Goal: Use online tool/utility: Utilize a website feature to perform a specific function

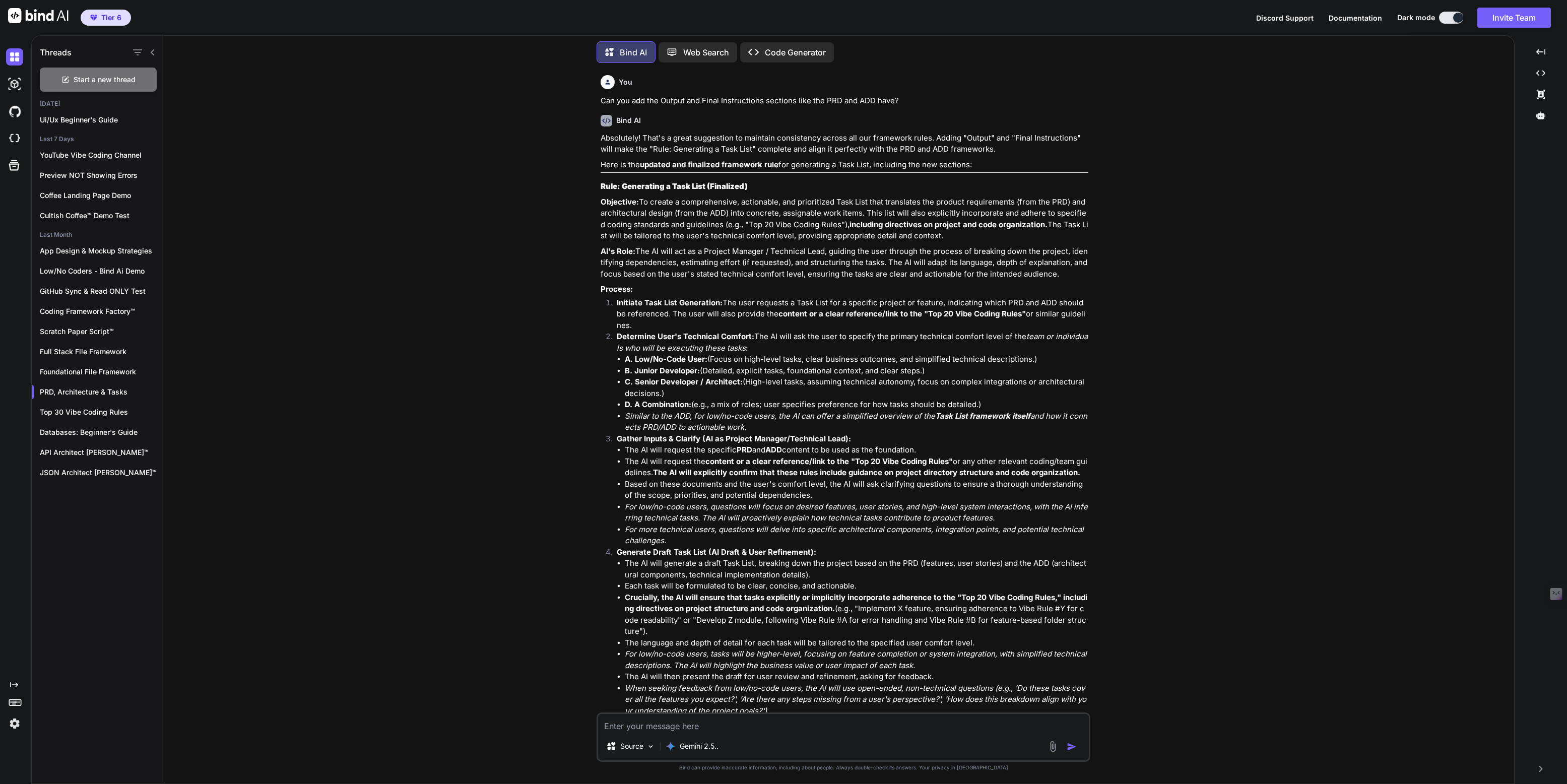
scroll to position [1589, 0]
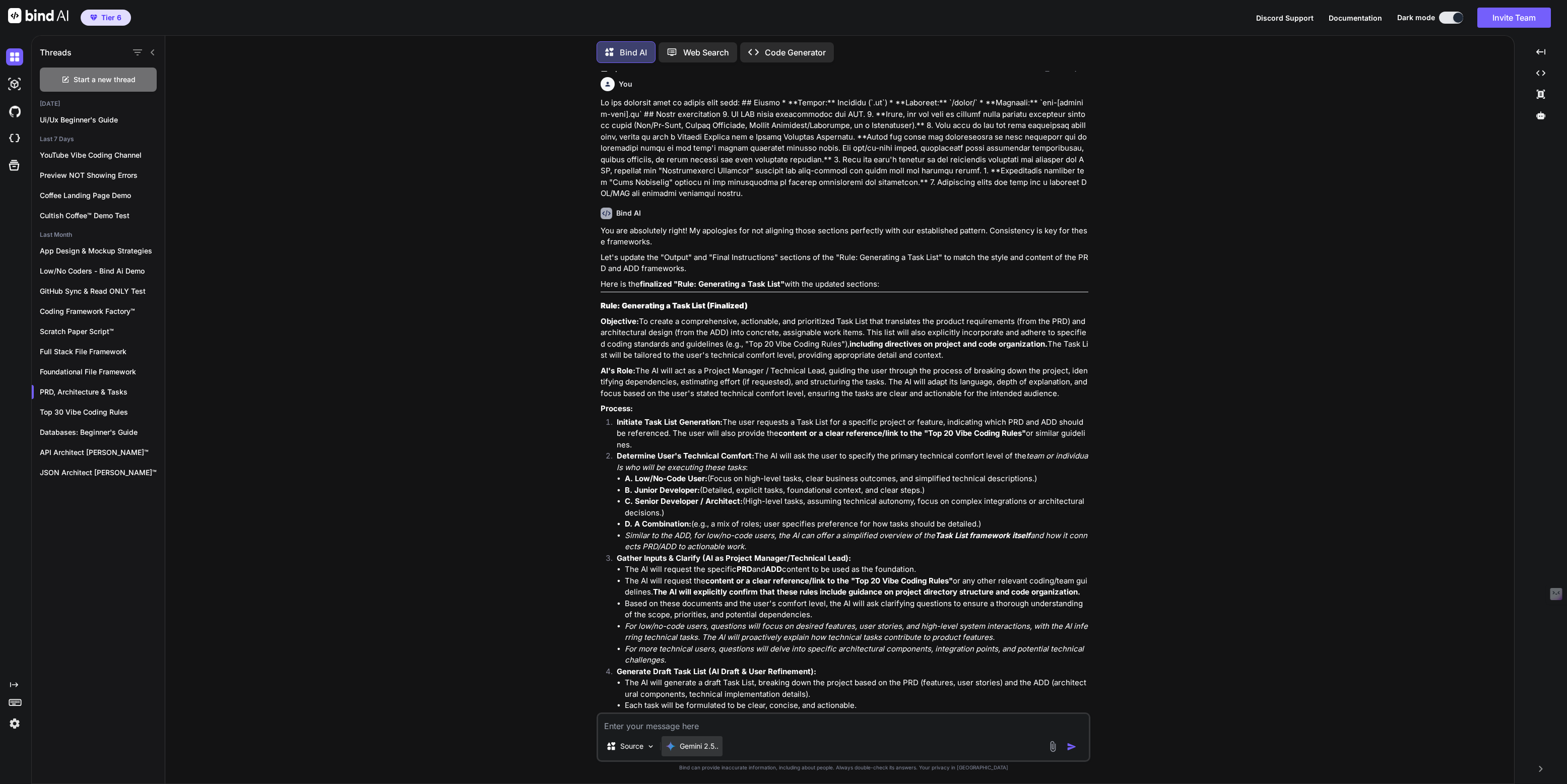
click at [702, 745] on p "Gemini 2.5.." at bounding box center [699, 746] width 39 height 10
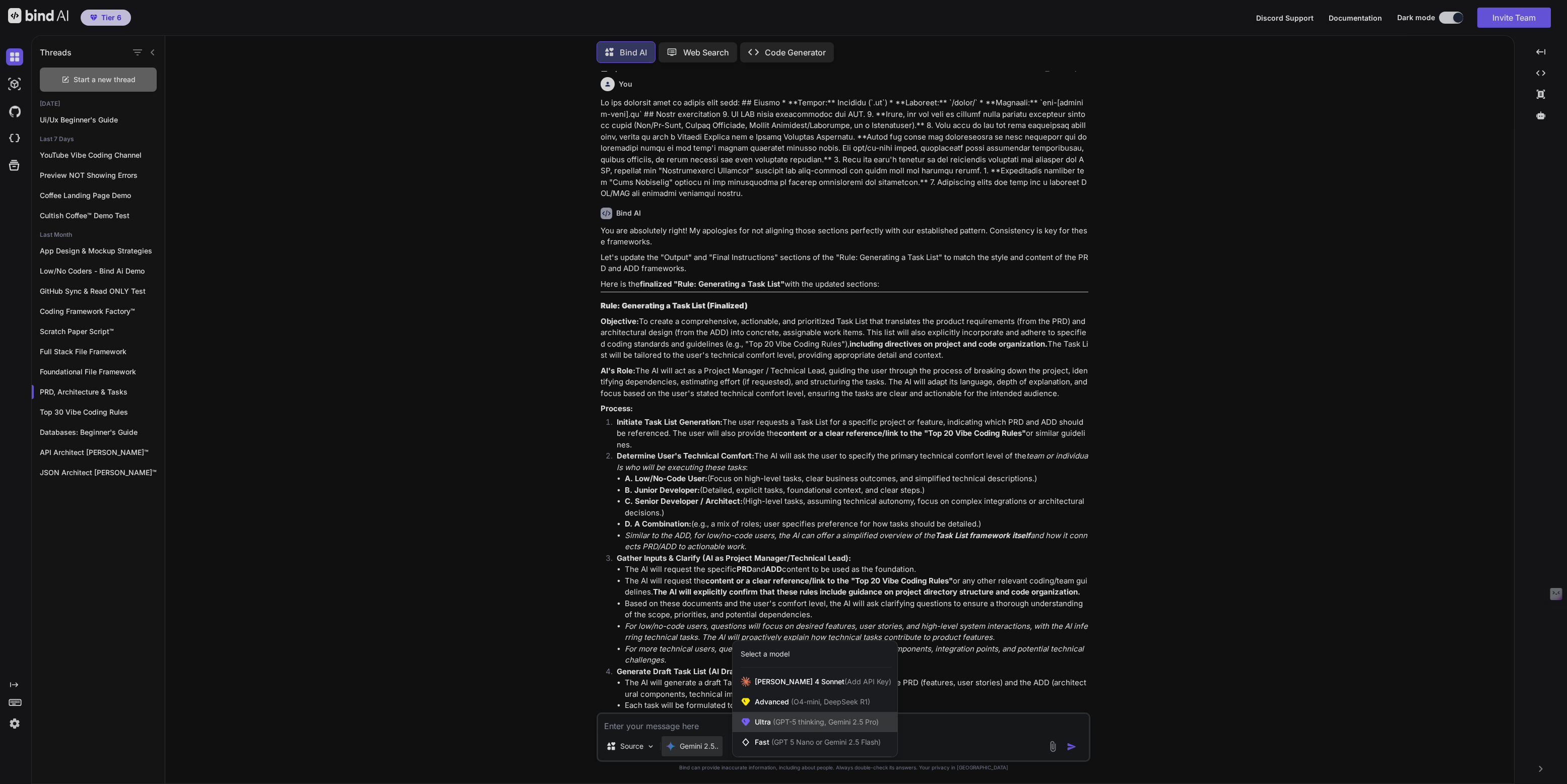
click at [776, 728] on div "Ultra (GPT-5 thinking, Gemini 2.5 Pro)" at bounding box center [814, 721] width 165 height 20
type textarea "x"
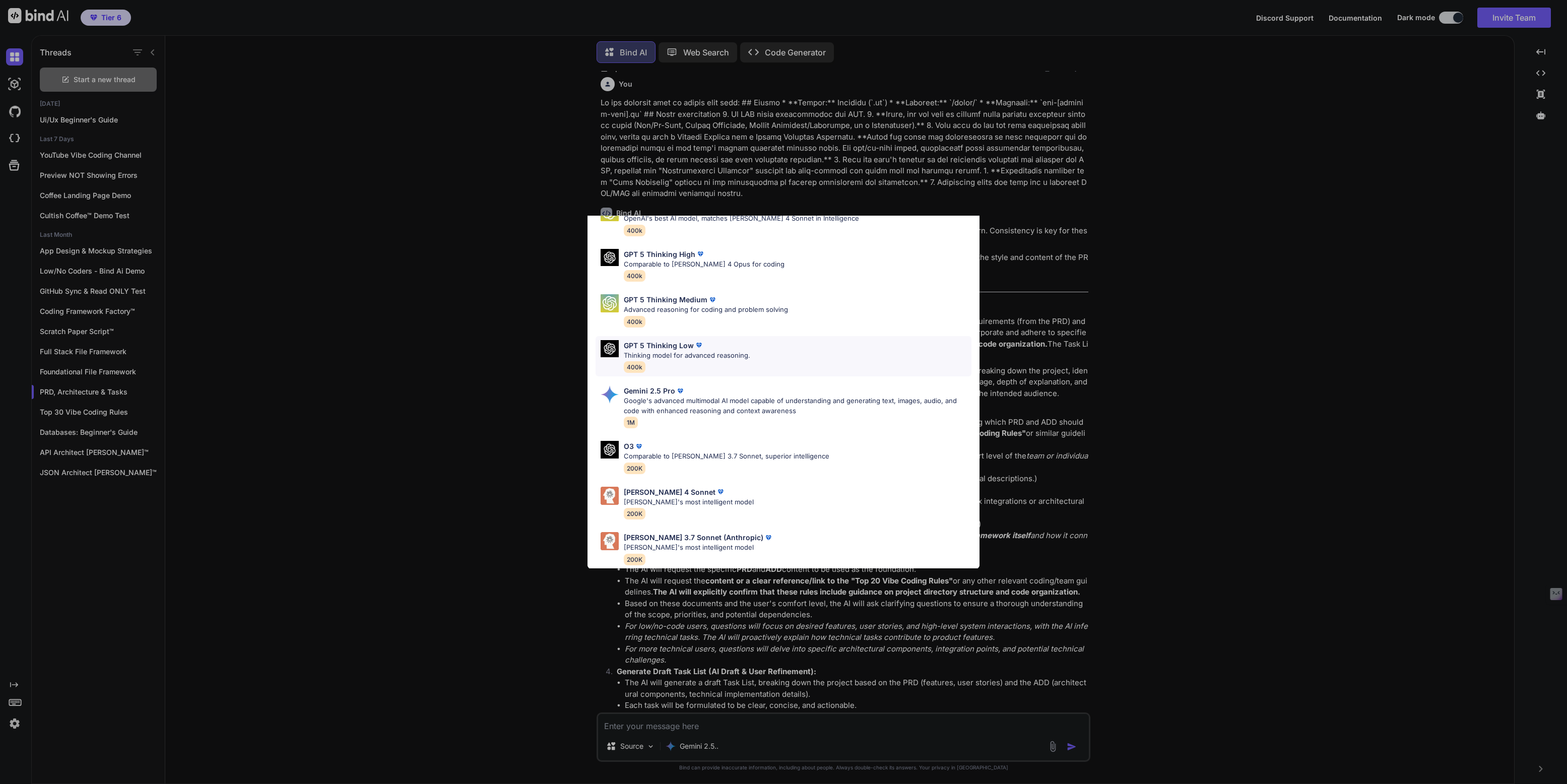
scroll to position [0, 0]
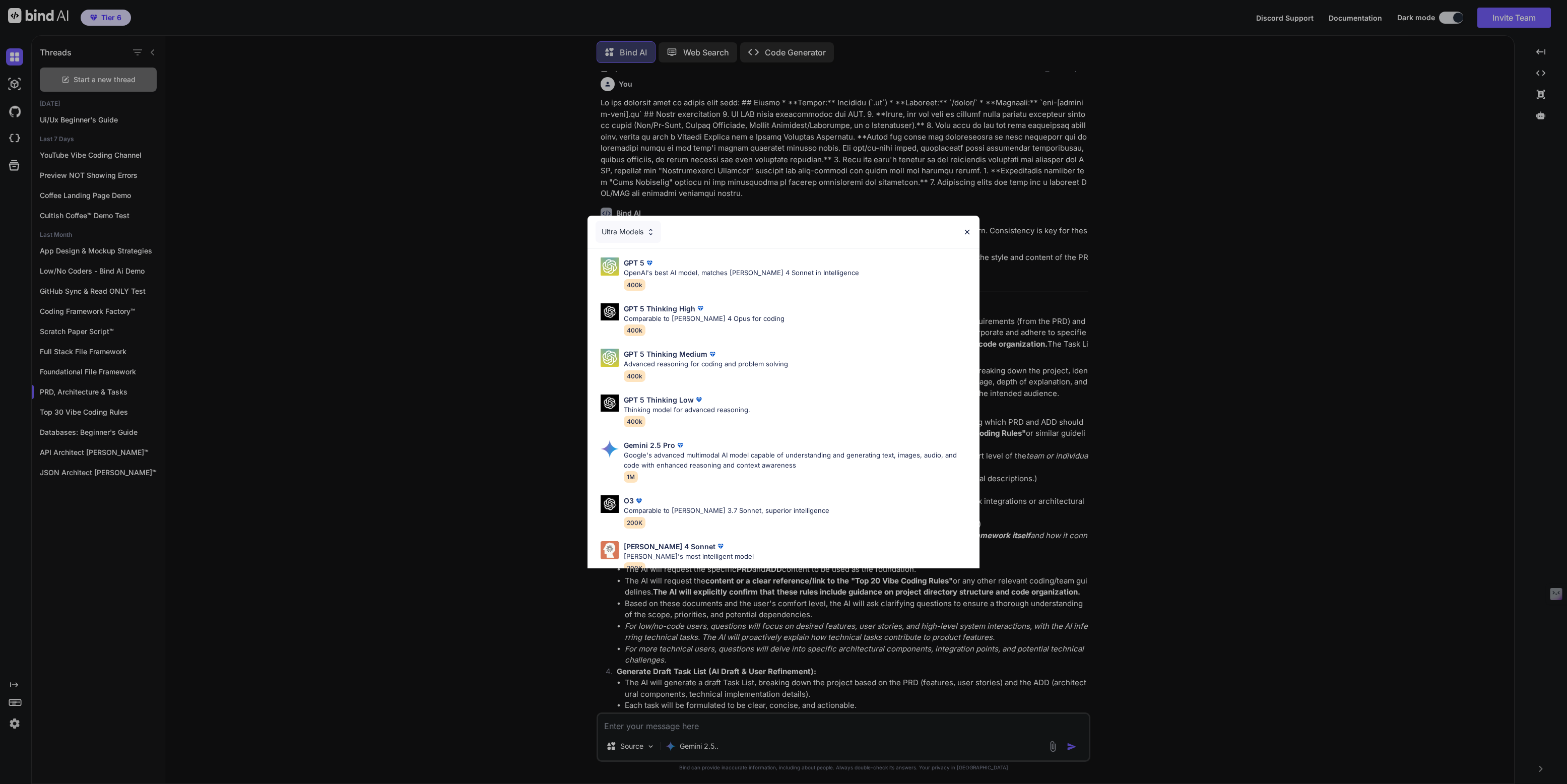
click at [631, 235] on div "Ultra Models" at bounding box center [628, 232] width 65 height 22
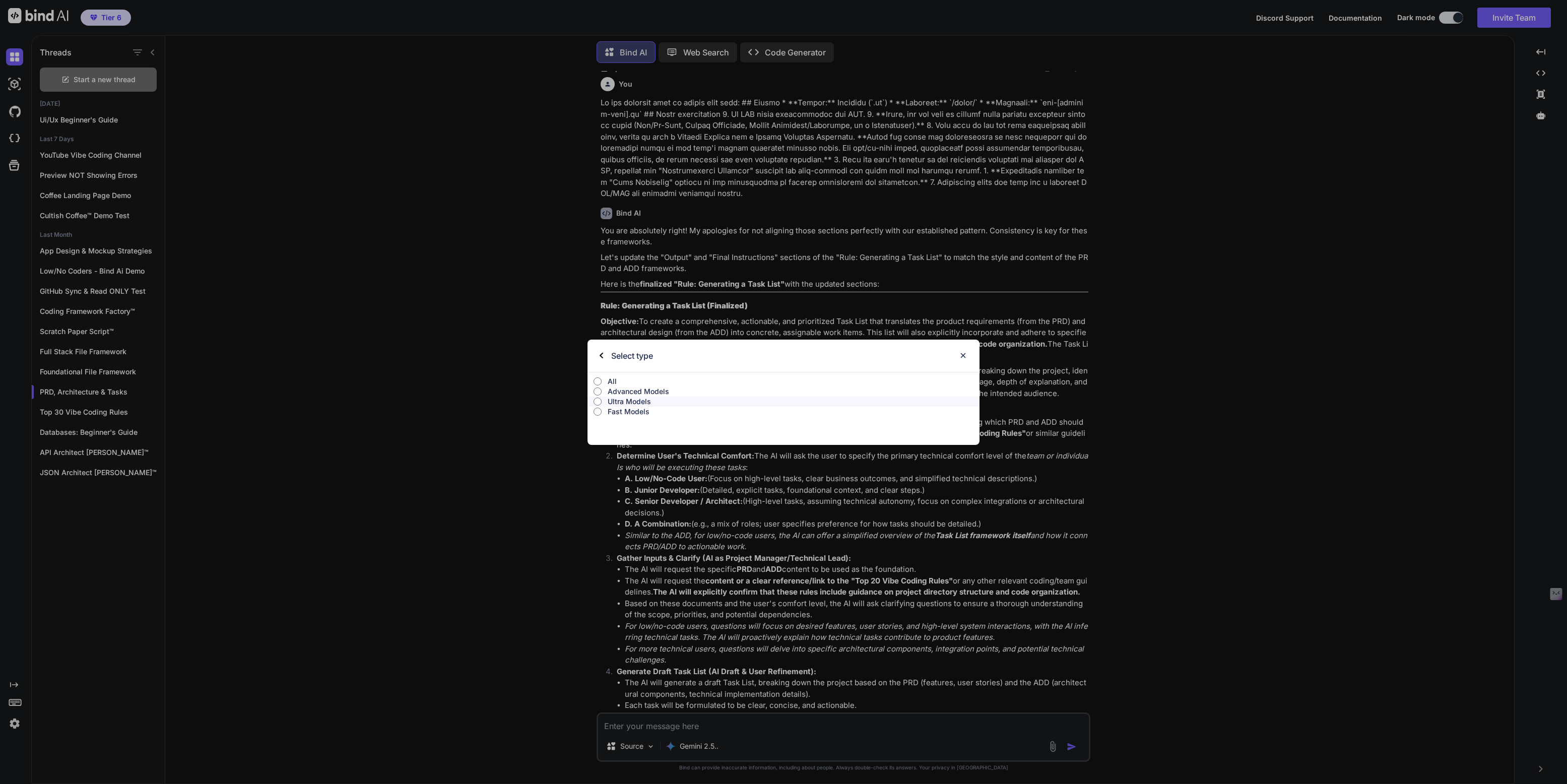
click at [608, 379] on p "All" at bounding box center [794, 381] width 372 height 10
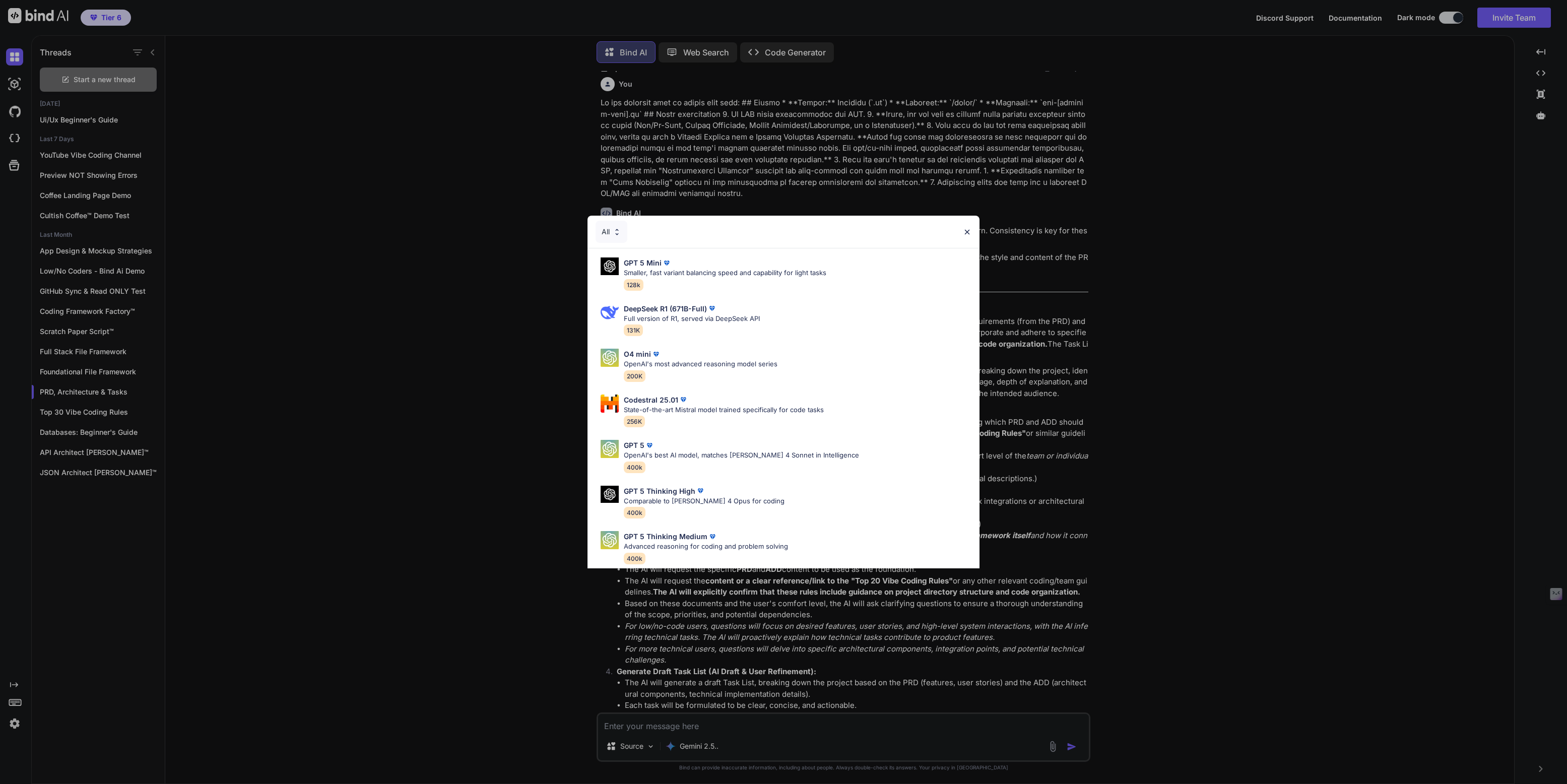
click at [608, 232] on div "All" at bounding box center [611, 232] width 32 height 22
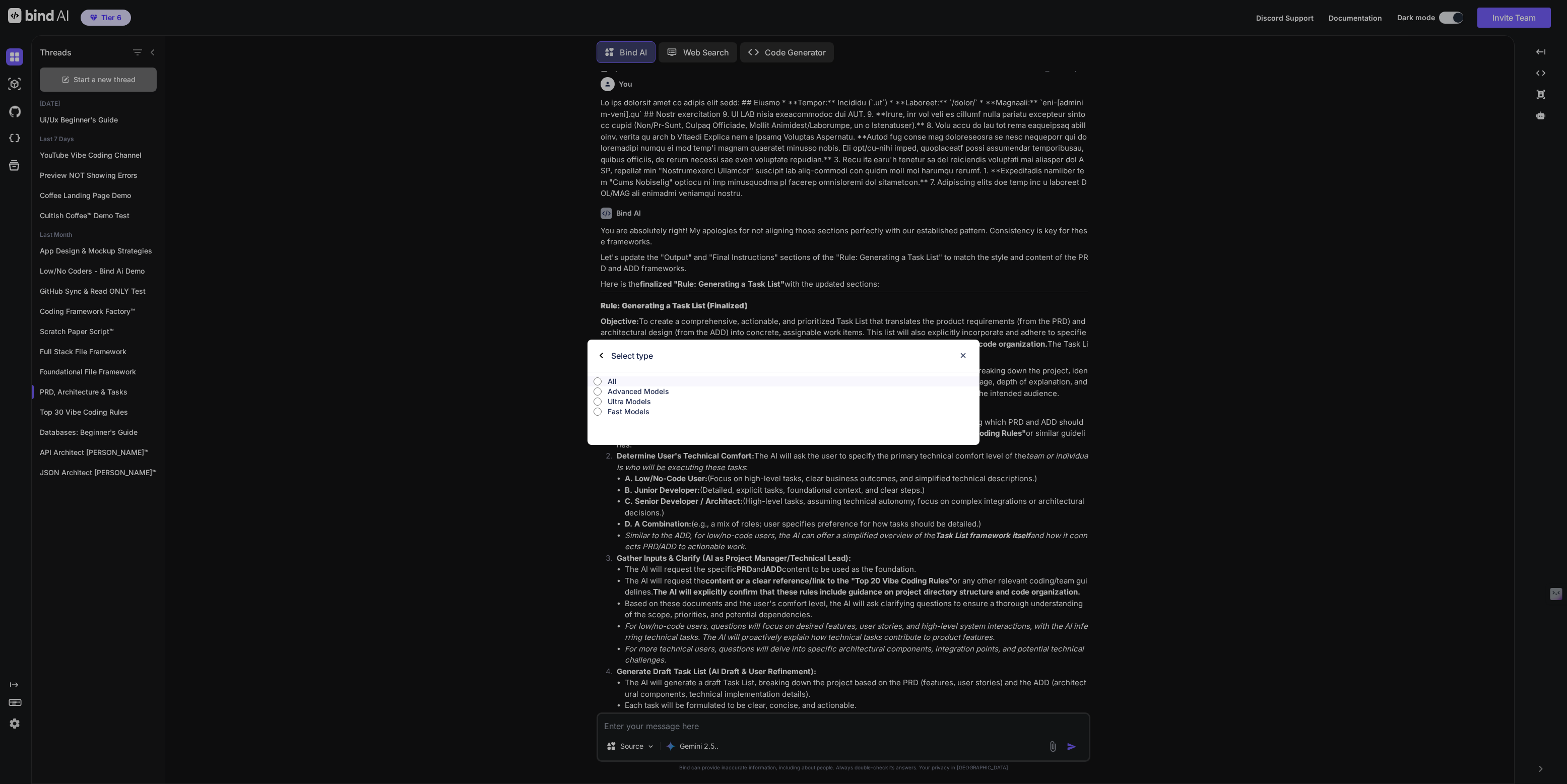
click at [624, 410] on p "Fast Models" at bounding box center [794, 412] width 372 height 10
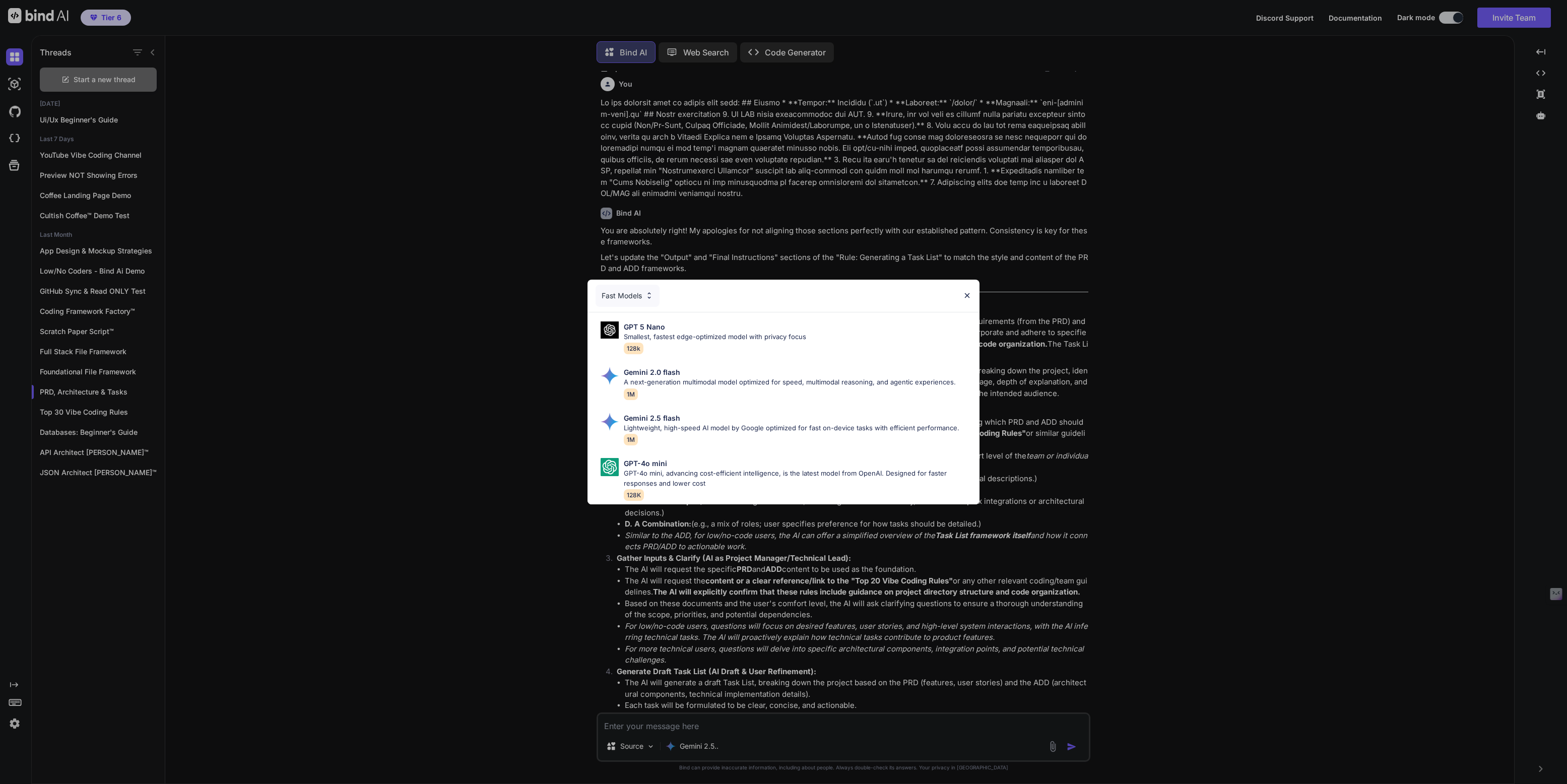
click at [633, 294] on div "Fast Models" at bounding box center [627, 296] width 64 height 22
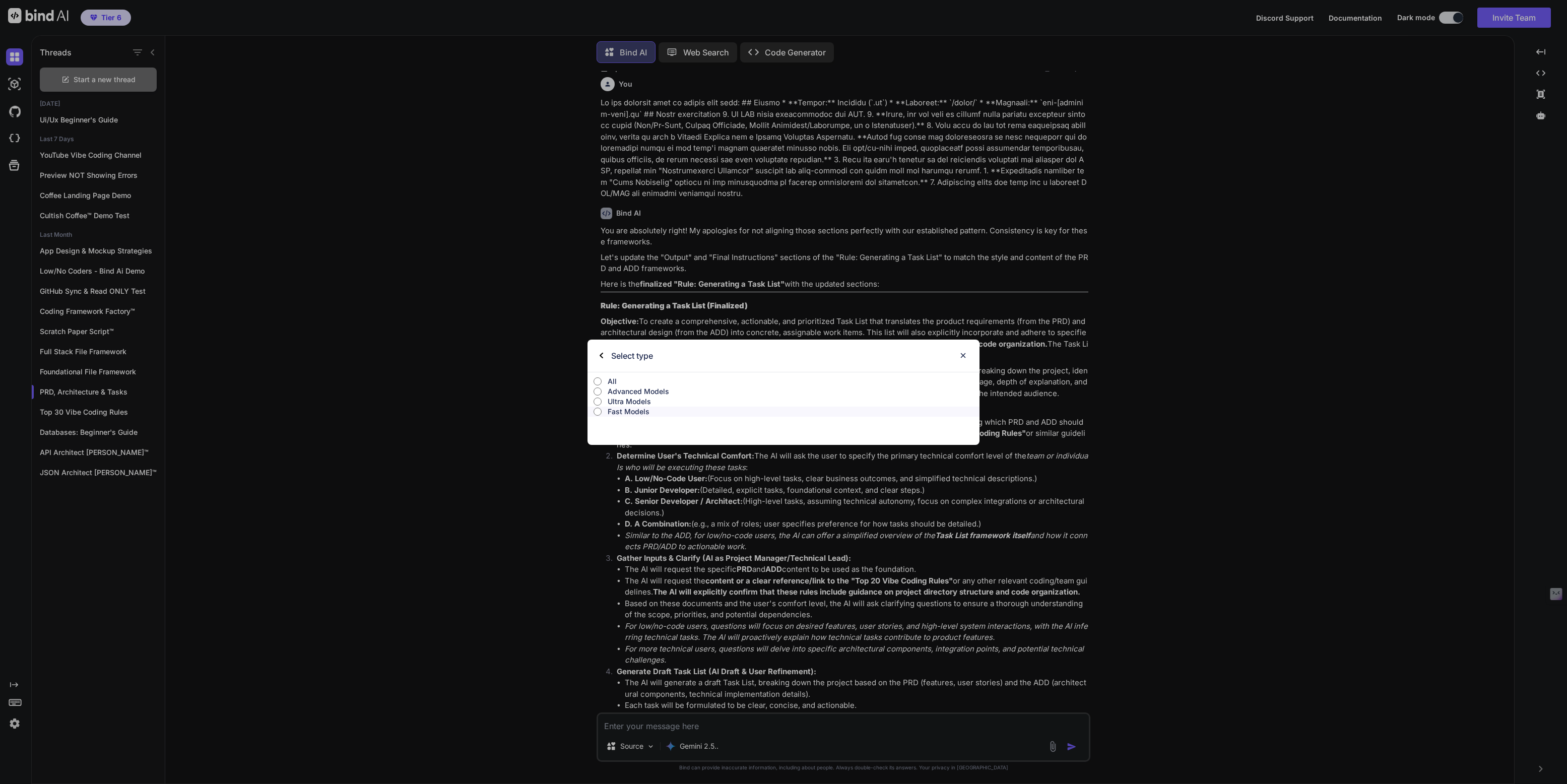
click at [636, 391] on p "Advanced Models" at bounding box center [794, 391] width 372 height 10
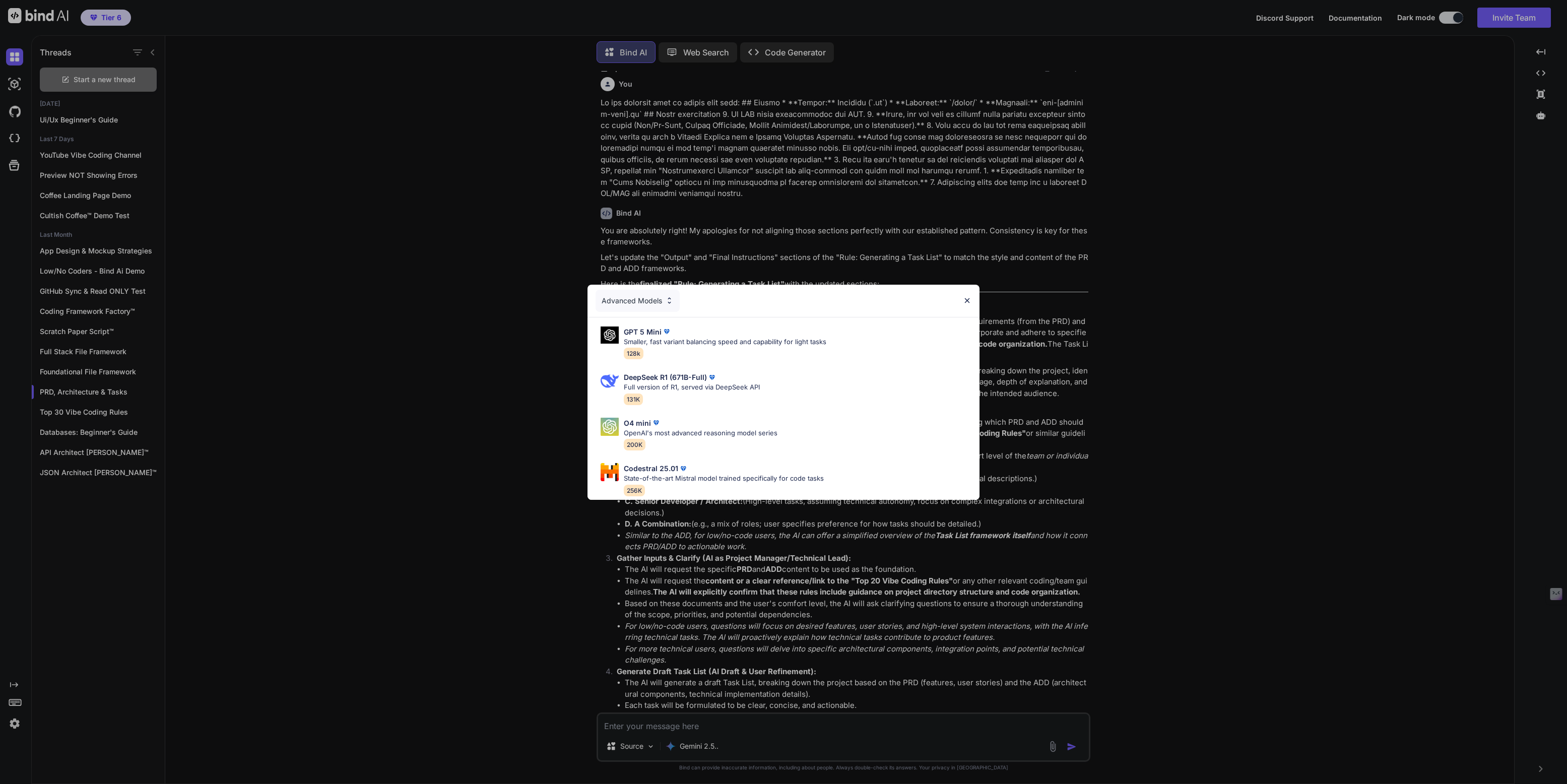
click at [641, 294] on div "Advanced Models" at bounding box center [638, 301] width 84 height 22
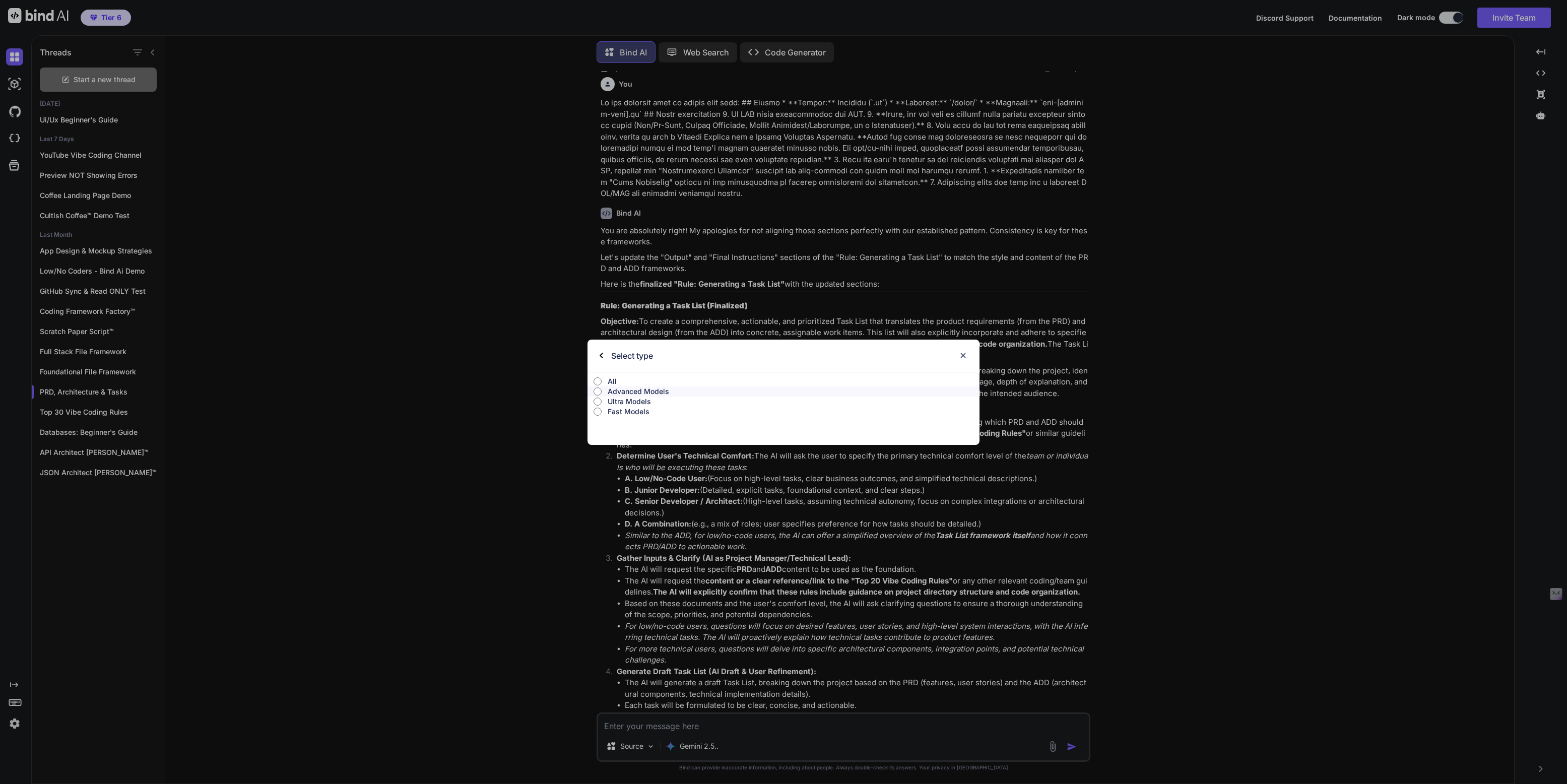
click at [629, 398] on p "Ultra Models" at bounding box center [794, 401] width 372 height 10
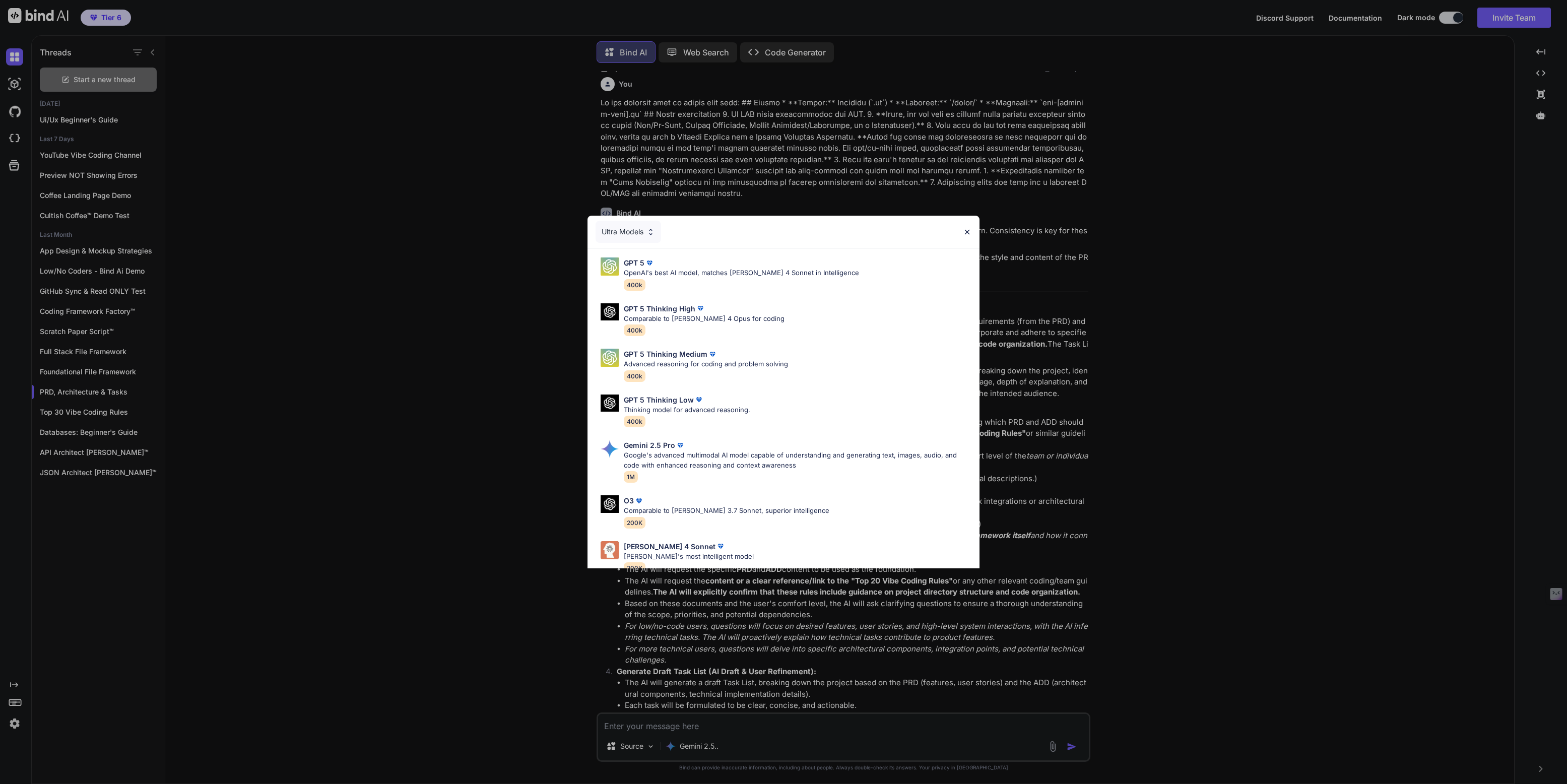
click at [483, 405] on div "Ultra Models GPT 5 OpenAI's best AI model, matches [PERSON_NAME] 4 Sonnet in In…" at bounding box center [784, 392] width 1567 height 784
